Goal: Transaction & Acquisition: Obtain resource

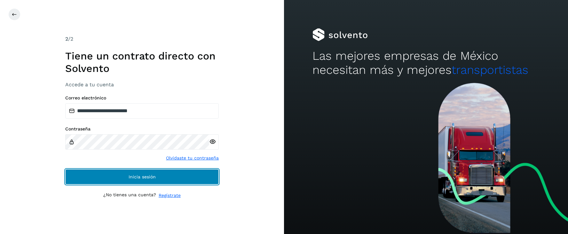
click at [149, 177] on span "Inicia sesión" at bounding box center [142, 177] width 27 height 4
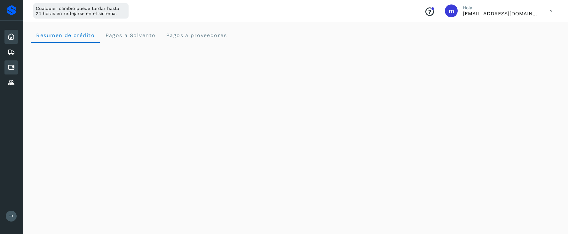
click at [15, 68] on icon at bounding box center [11, 68] width 8 height 8
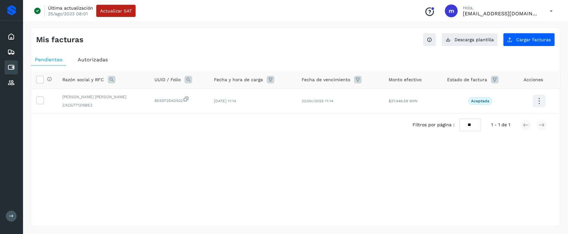
click at [82, 57] on span "Autorizadas" at bounding box center [93, 60] width 30 height 6
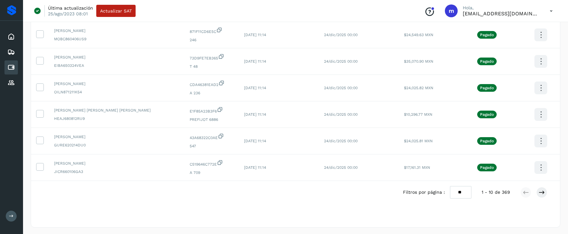
scroll to position [175, 0]
click at [465, 192] on select "** ** **" at bounding box center [460, 191] width 21 height 12
select select "**"
click at [450, 185] on select "** ** **" at bounding box center [460, 191] width 21 height 12
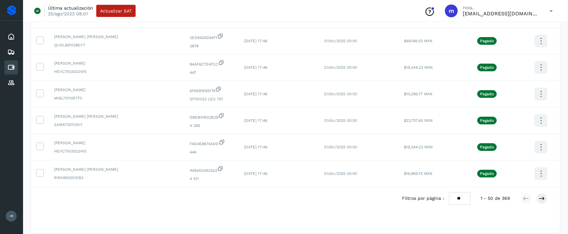
scroll to position [1221, 0]
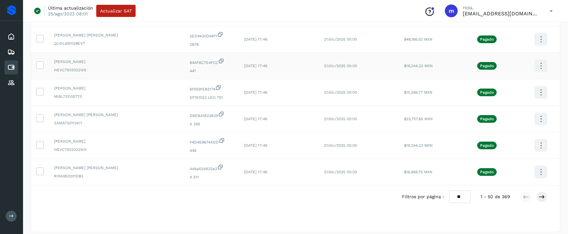
click at [538, 66] on icon at bounding box center [540, 66] width 15 height 15
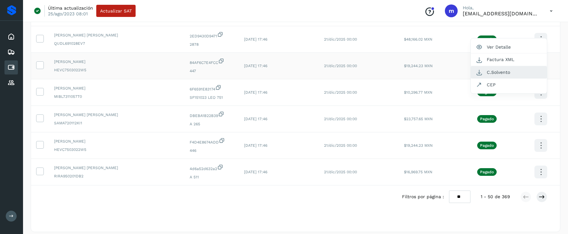
click at [502, 74] on button "C.Solvento" at bounding box center [509, 72] width 76 height 12
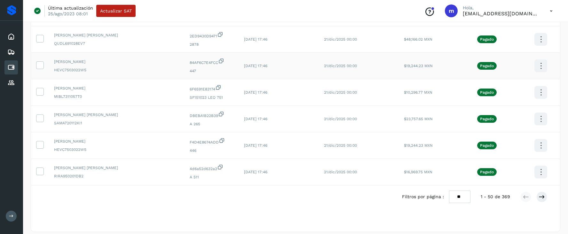
click at [539, 64] on icon at bounding box center [540, 66] width 15 height 15
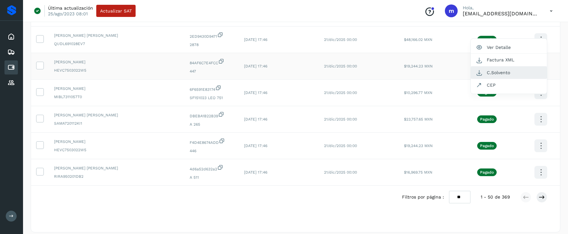
click at [505, 72] on button "C.Solvento" at bounding box center [509, 73] width 76 height 12
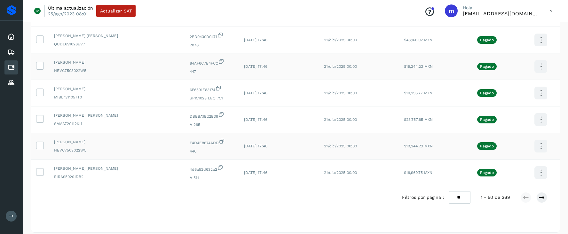
click at [542, 146] on icon at bounding box center [540, 146] width 15 height 15
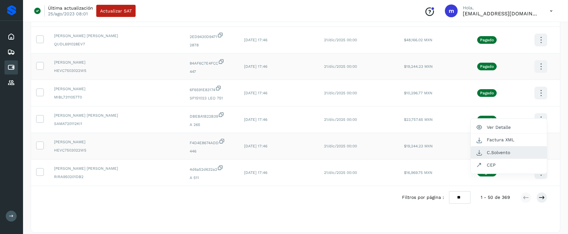
click at [500, 152] on button "C.Solvento" at bounding box center [509, 152] width 76 height 12
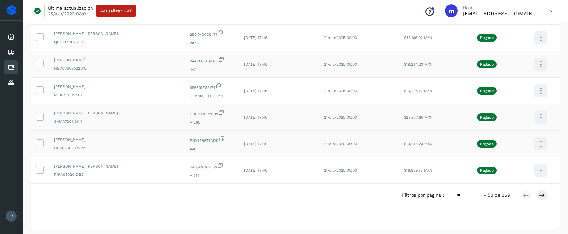
scroll to position [1225, 0]
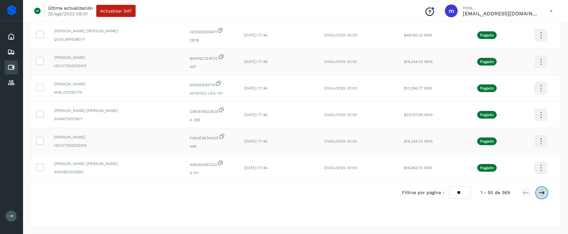
click at [541, 192] on icon at bounding box center [541, 193] width 6 height 6
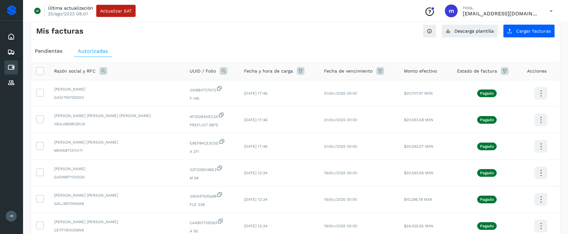
scroll to position [0, 0]
